Goal: Information Seeking & Learning: Understand process/instructions

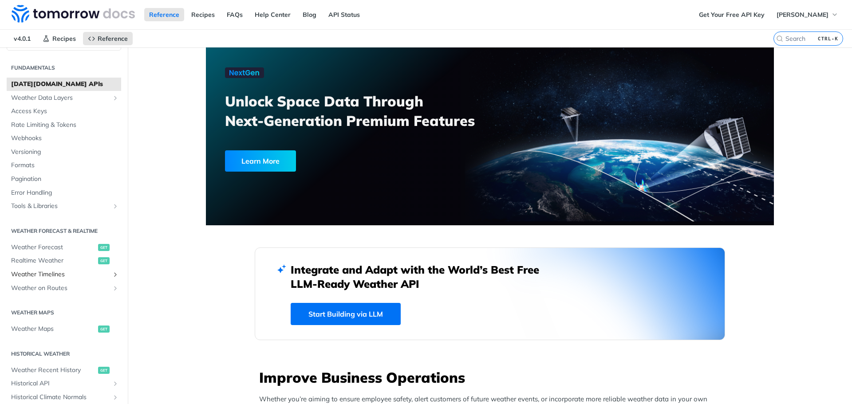
scroll to position [18, 0]
click at [49, 250] on span "Weather Forecast" at bounding box center [53, 249] width 85 height 9
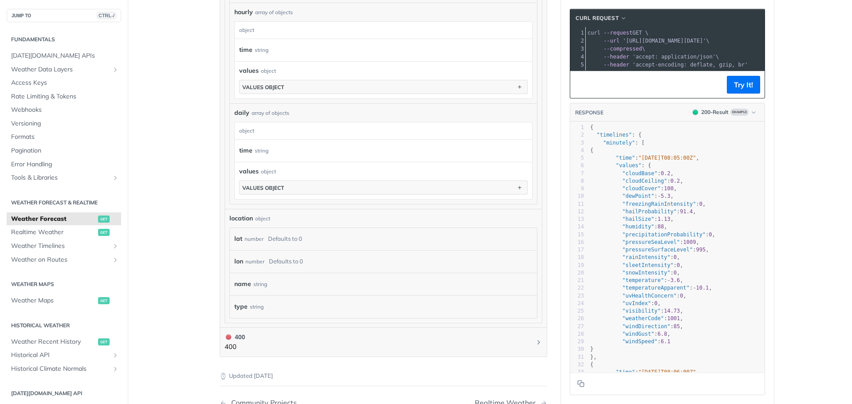
scroll to position [668, 0]
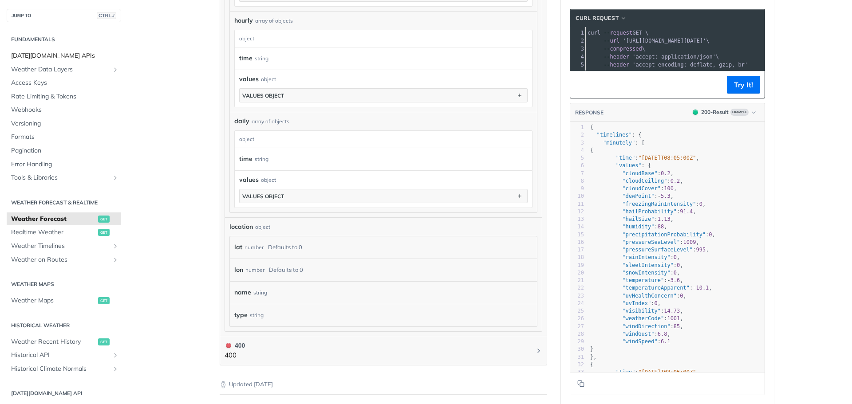
click at [44, 55] on span "[DATE][DOMAIN_NAME] APIs" at bounding box center [65, 55] width 108 height 9
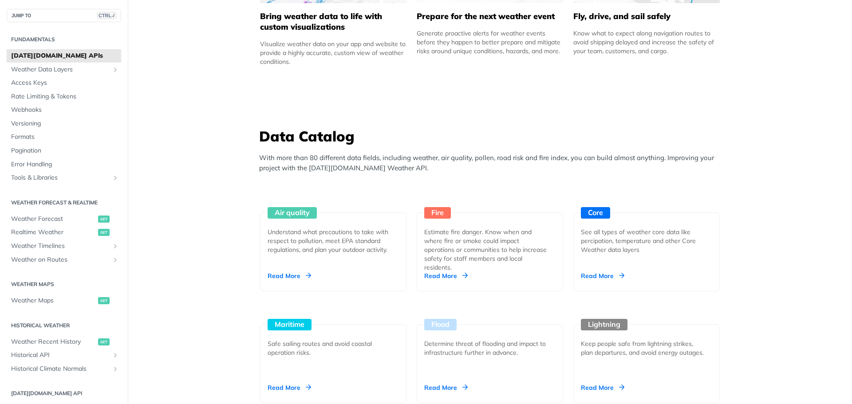
scroll to position [731, 0]
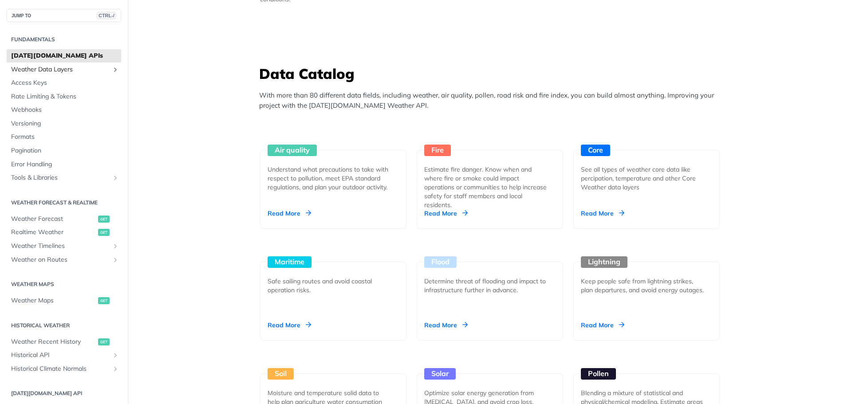
click at [38, 71] on span "Weather Data Layers" at bounding box center [60, 69] width 99 height 9
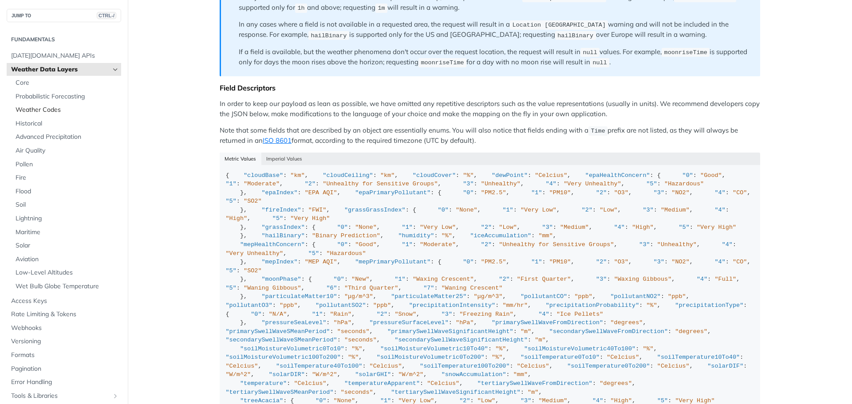
click at [45, 111] on span "Weather Codes" at bounding box center [67, 110] width 103 height 9
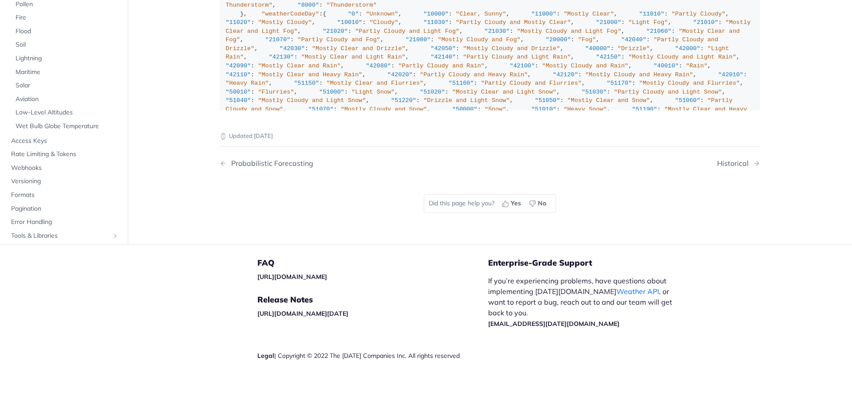
scroll to position [21, 0]
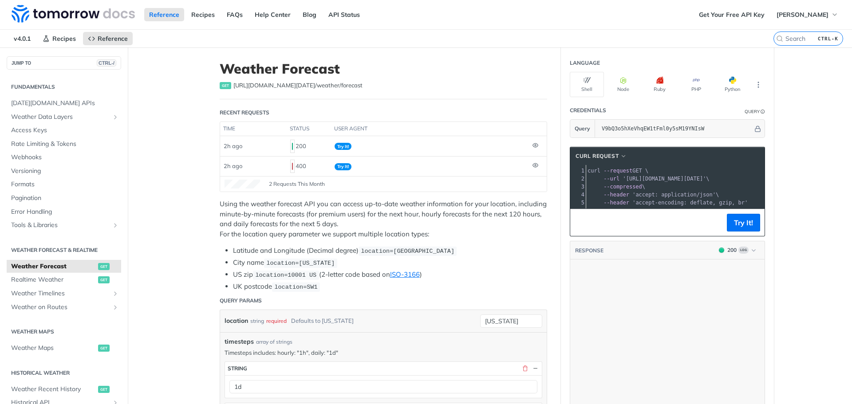
scroll to position [825, 0]
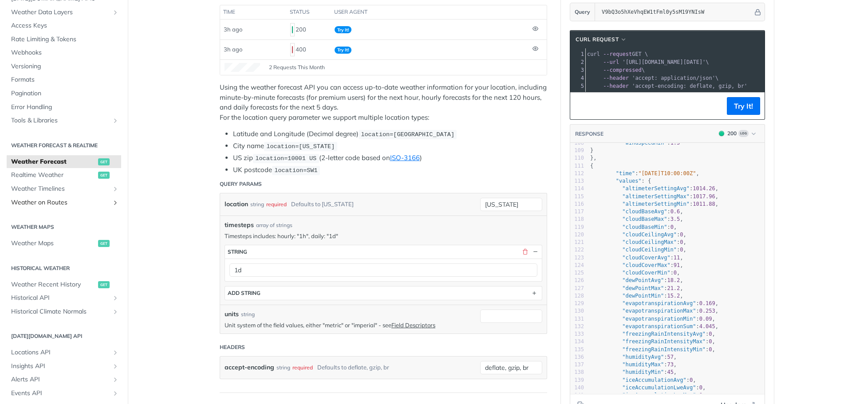
scroll to position [87, 0]
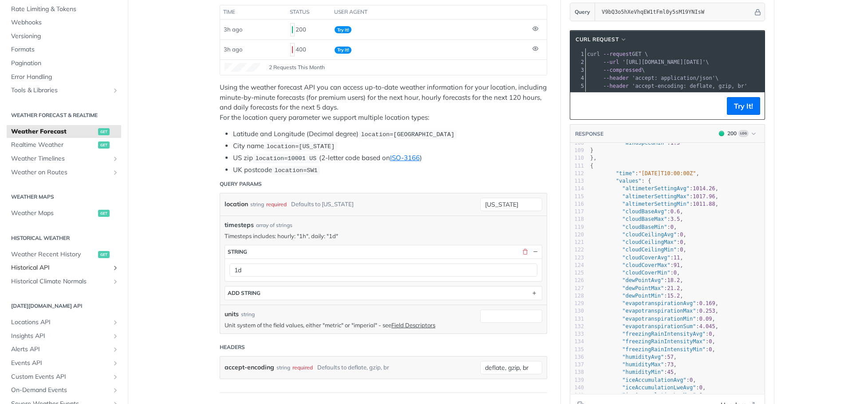
click at [33, 269] on span "Historical API" at bounding box center [60, 268] width 99 height 9
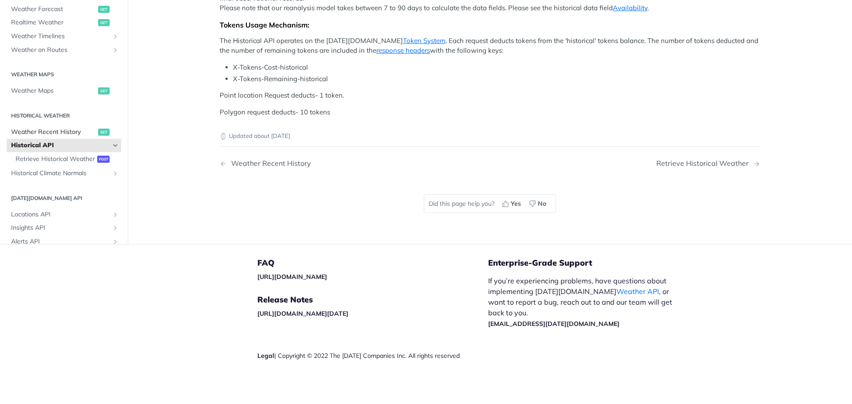
scroll to position [49, 0]
click at [36, 14] on span "Weather Forecast" at bounding box center [53, 9] width 85 height 9
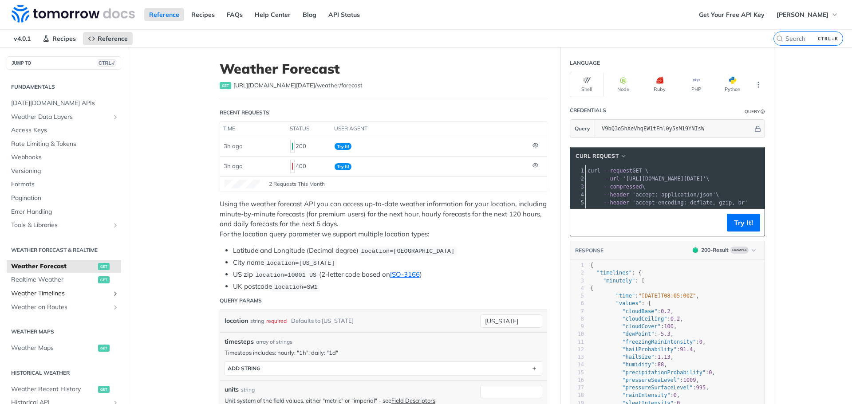
click at [45, 294] on span "Weather Timelines" at bounding box center [60, 293] width 99 height 9
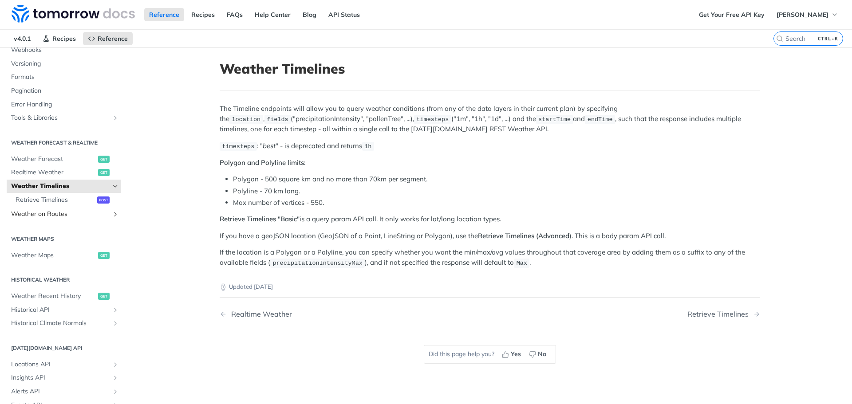
scroll to position [108, 0]
click at [46, 292] on span "Weather Recent History" at bounding box center [53, 296] width 85 height 9
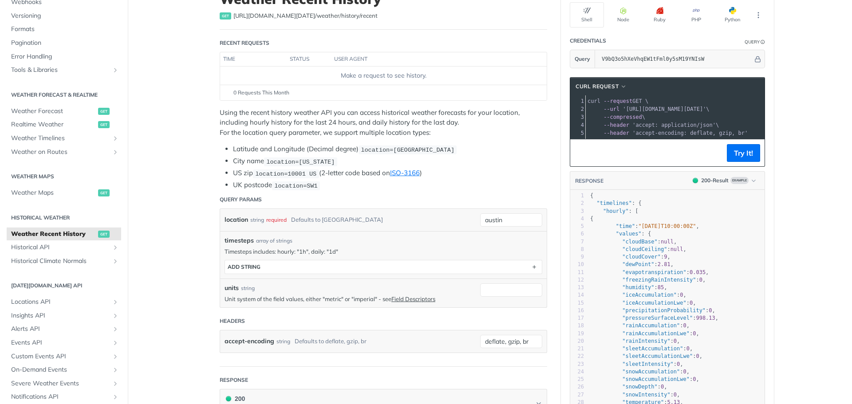
scroll to position [74, 0]
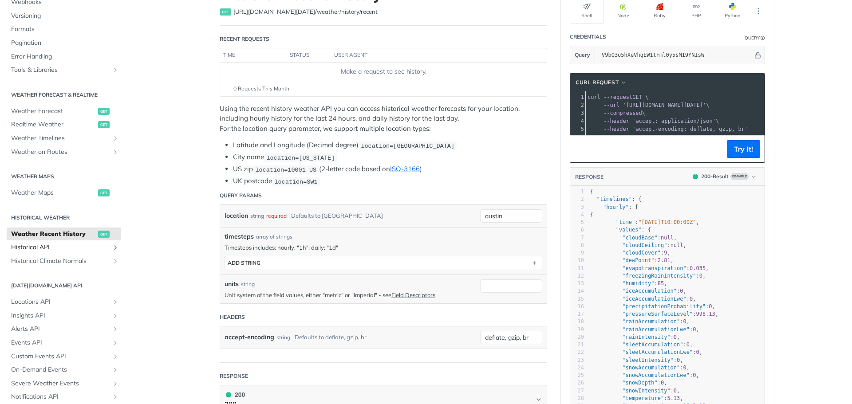
click at [29, 248] on span "Historical API" at bounding box center [60, 247] width 99 height 9
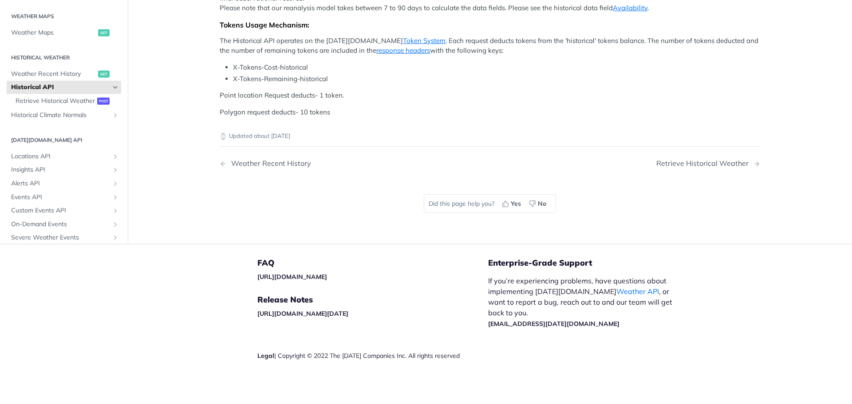
scroll to position [374, 0]
click at [48, 106] on span "Retrieve Historical Weather" at bounding box center [55, 101] width 79 height 9
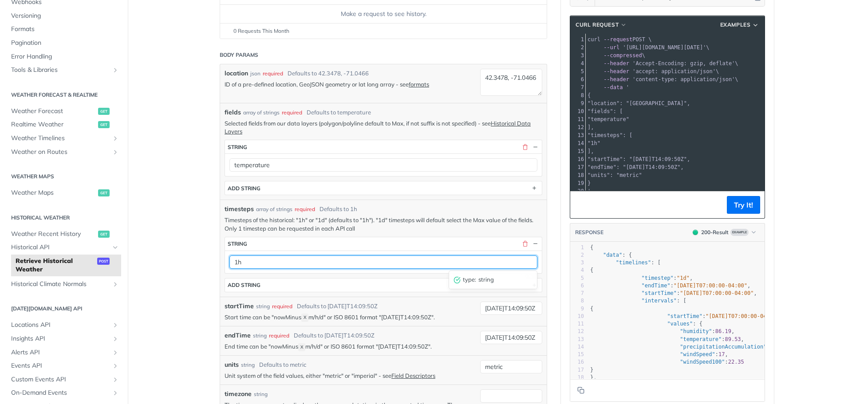
click at [318, 262] on input "1h" at bounding box center [384, 262] width 308 height 13
type input "1d"
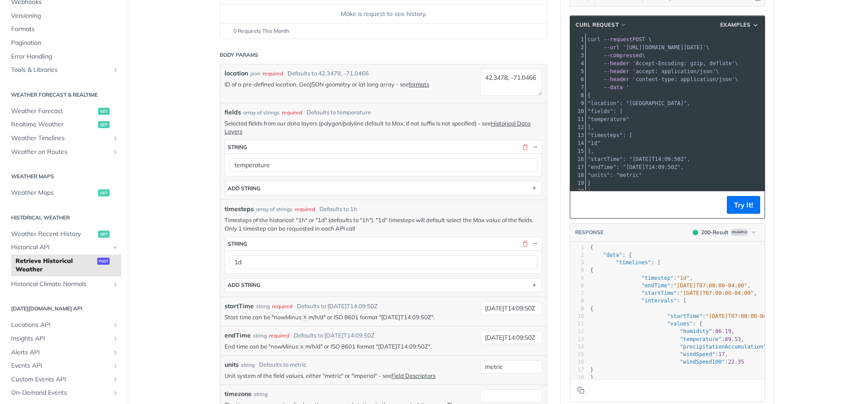
click at [542, 270] on div "timesteps array of strings required Defaults to 1h Timesteps of the historical:…" at bounding box center [383, 248] width 327 height 97
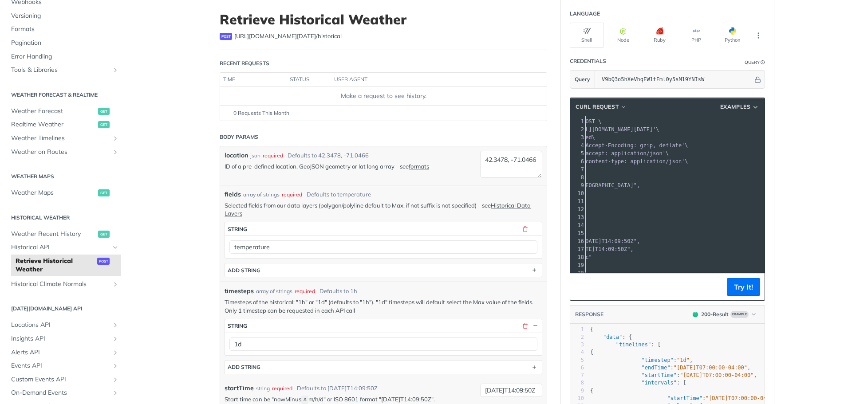
drag, startPoint x: 620, startPoint y: 132, endPoint x: 679, endPoint y: 129, distance: 59.1
click at [656, 129] on span "'[URL][DOMAIN_NAME][DATE]'" at bounding box center [614, 130] width 83 height 6
copy span "[URL][DOMAIN_NAME][DATE]?"
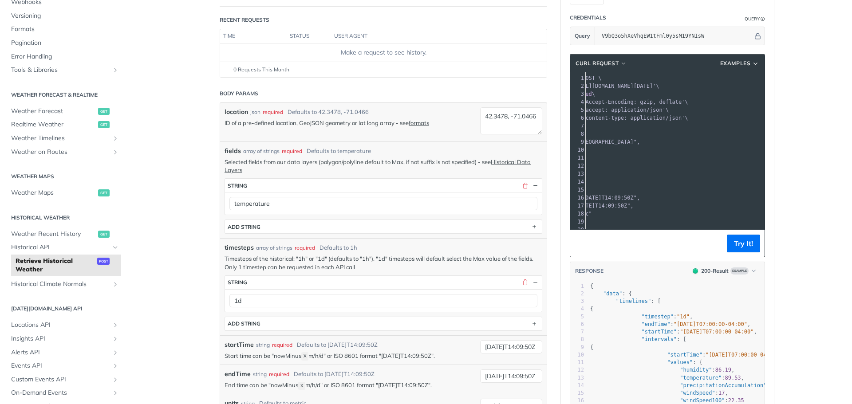
scroll to position [93, 0]
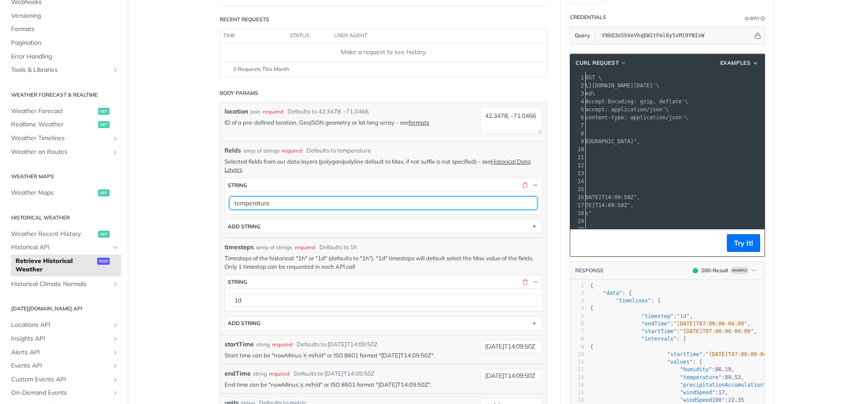
click at [384, 200] on input "temperature" at bounding box center [384, 203] width 308 height 13
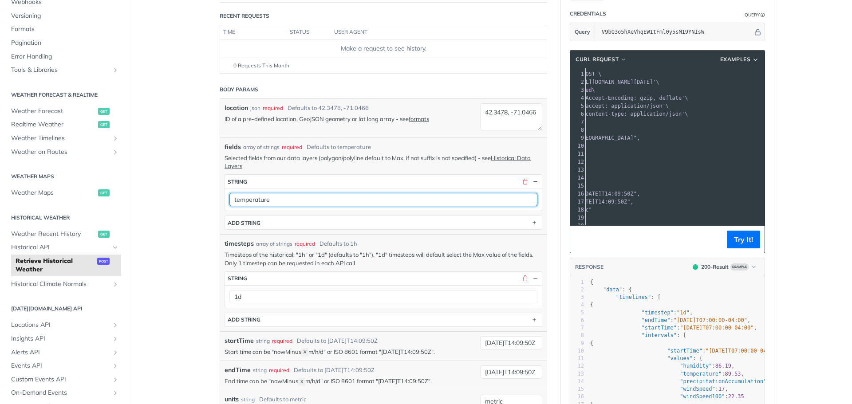
scroll to position [98, 0]
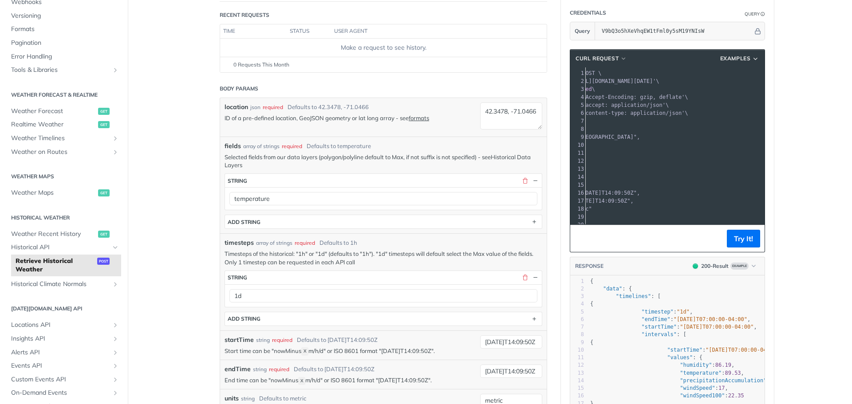
click at [508, 156] on link "Historical Data Layers" at bounding box center [378, 161] width 306 height 15
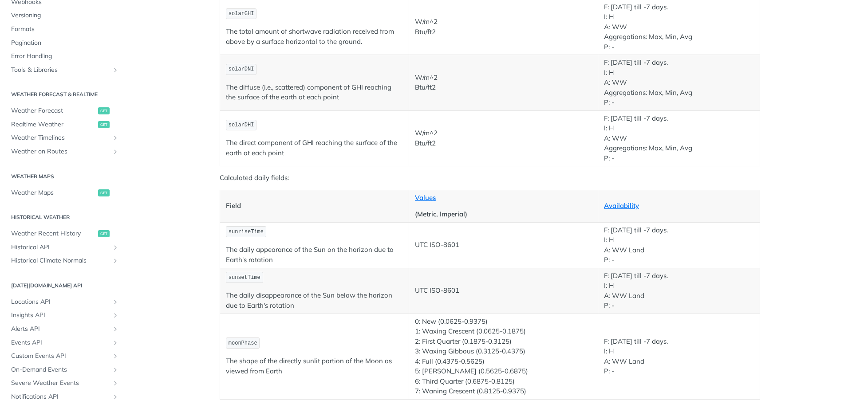
scroll to position [1427, 0]
click at [41, 250] on span "Historical API" at bounding box center [60, 247] width 99 height 9
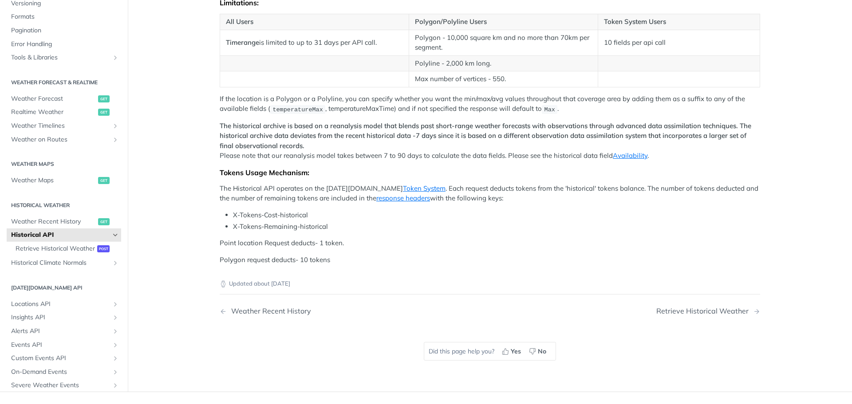
scroll to position [152, 0]
click at [24, 252] on span "Retrieve Historical Weather" at bounding box center [55, 247] width 79 height 9
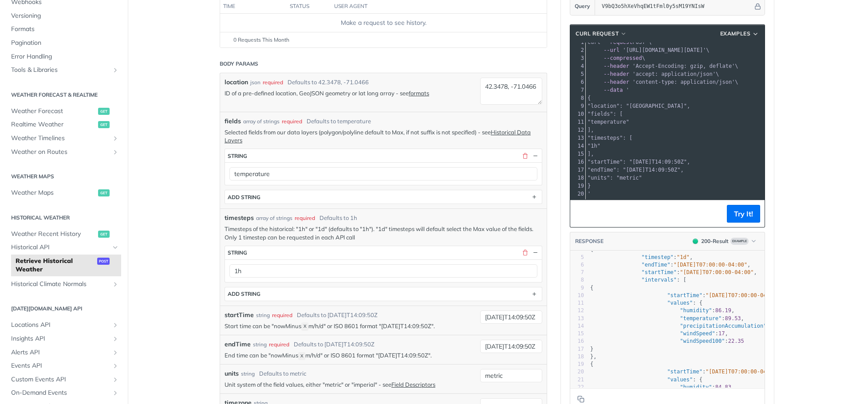
scroll to position [30, 0]
click at [746, 214] on button "Try It!" at bounding box center [743, 214] width 33 height 18
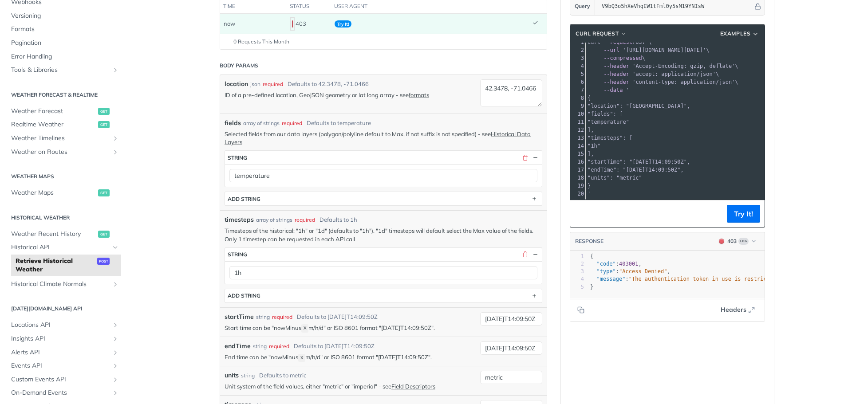
scroll to position [0, 0]
click at [41, 248] on span "Historical API" at bounding box center [60, 247] width 99 height 9
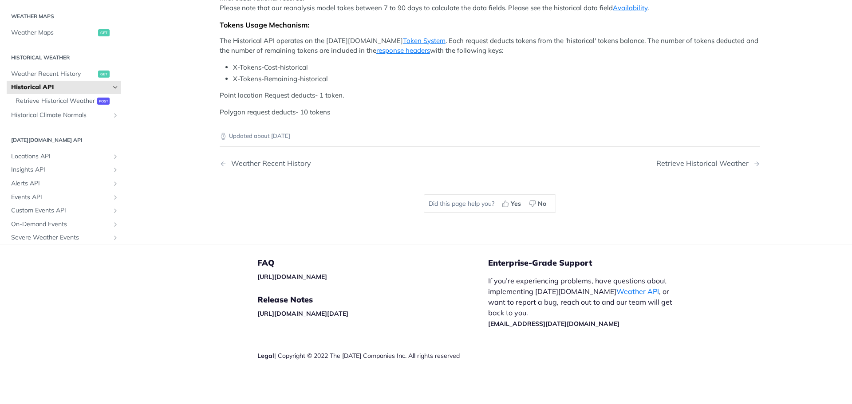
scroll to position [321, 0]
click at [403, 45] on link "Token System" at bounding box center [424, 40] width 43 height 8
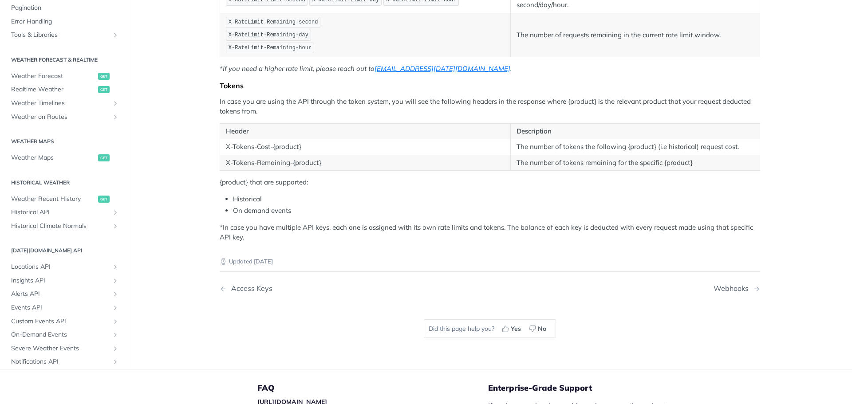
scroll to position [210, 0]
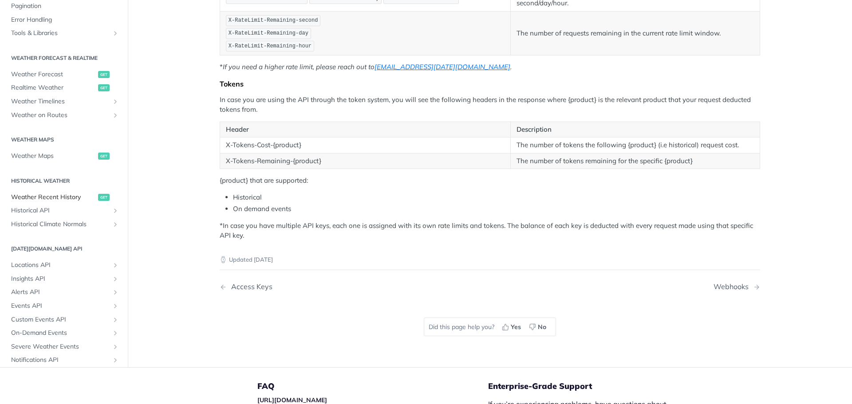
click at [44, 197] on span "Weather Recent History" at bounding box center [53, 197] width 85 height 9
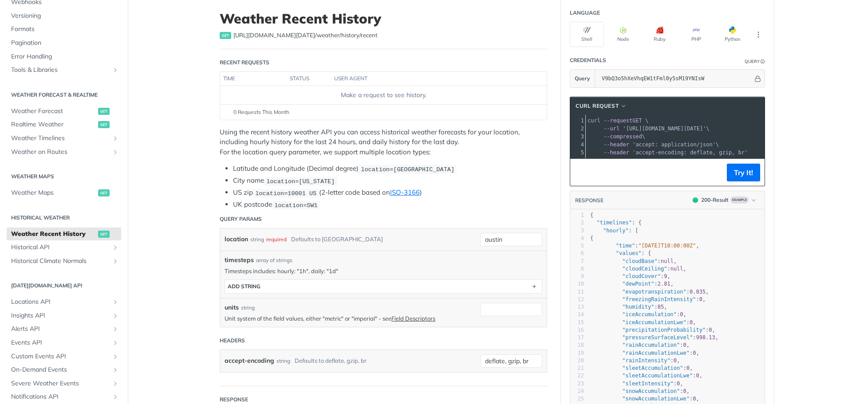
scroll to position [51, 0]
